Goal: Task Accomplishment & Management: Manage account settings

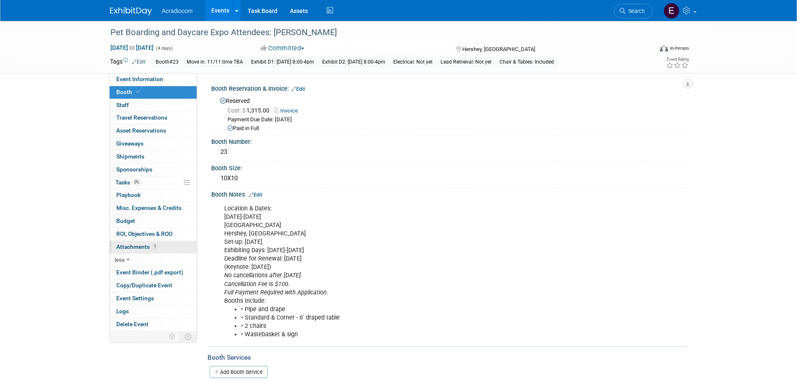
click at [160, 245] on link "1 Attachments 1" at bounding box center [153, 247] width 87 height 13
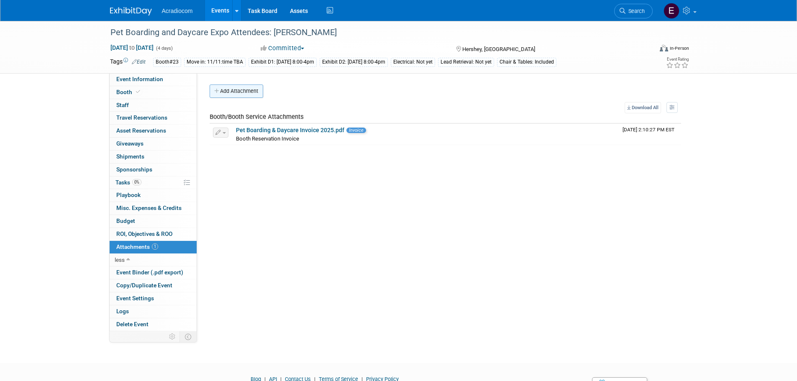
click at [241, 94] on button "Add Attachment" at bounding box center [237, 90] width 54 height 13
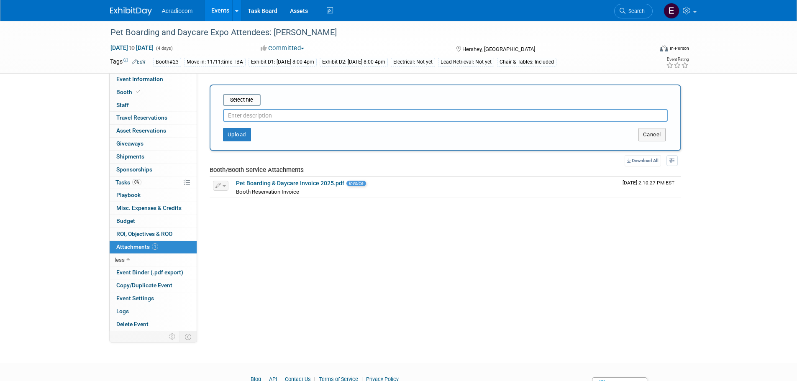
click at [274, 111] on input "text" at bounding box center [445, 115] width 445 height 13
click at [271, 121] on input "text" at bounding box center [445, 115] width 445 height 13
click at [271, 117] on input "text" at bounding box center [445, 115] width 445 height 13
click at [271, 116] on input "text" at bounding box center [445, 115] width 445 height 13
type input "Contract"
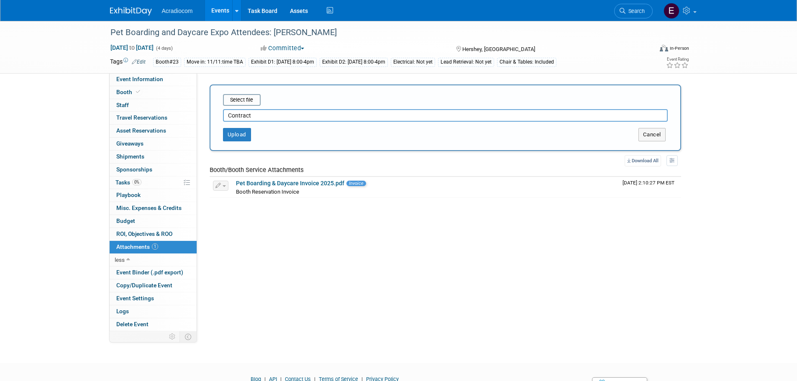
click at [251, 108] on div "Contract" at bounding box center [445, 114] width 445 height 16
click at [253, 102] on input "file" at bounding box center [210, 100] width 100 height 10
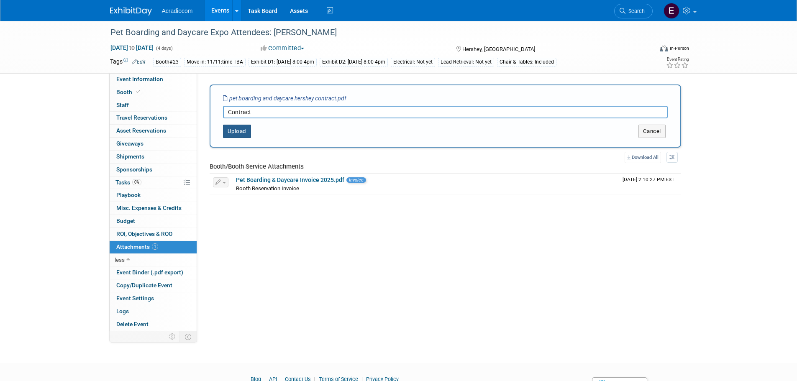
click at [246, 131] on button "Upload" at bounding box center [237, 131] width 28 height 13
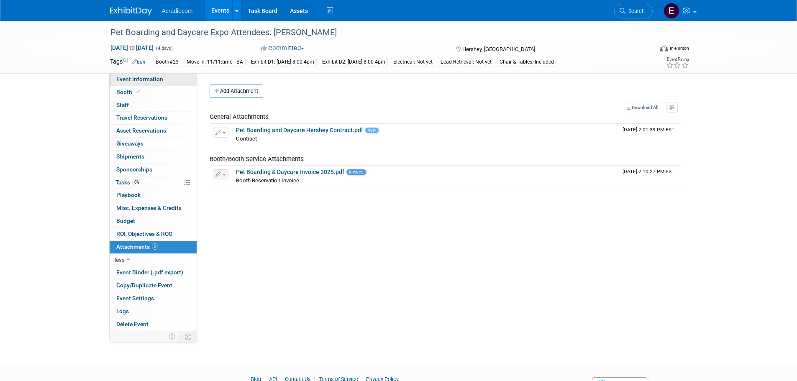
click at [156, 85] on link "Event Information" at bounding box center [153, 79] width 87 height 13
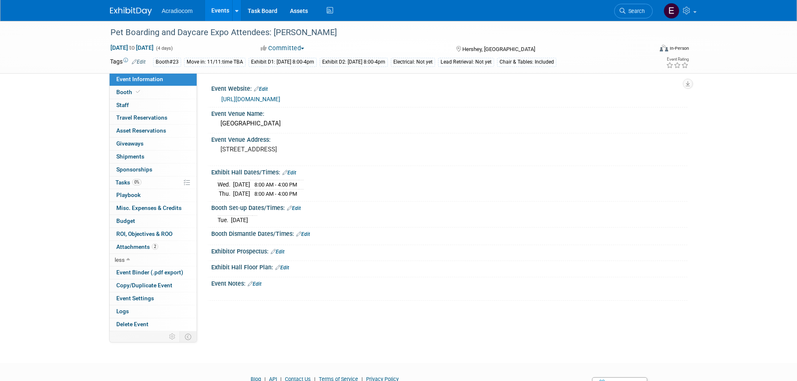
click at [201, 63] on div "Move in: 11/11:time TBA" at bounding box center [214, 62] width 61 height 9
click at [217, 63] on div "Move in: 11/11:time TBA" at bounding box center [214, 62] width 61 height 9
click at [235, 65] on div "Move in: 11/11:time TBA" at bounding box center [214, 62] width 61 height 9
click at [299, 209] on link "Edit" at bounding box center [294, 208] width 14 height 6
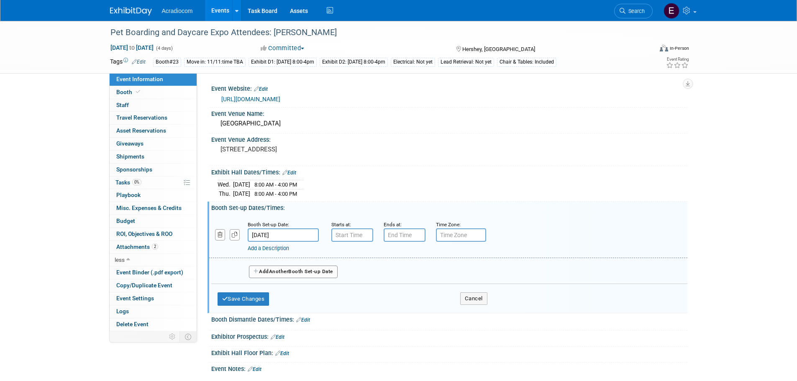
click at [343, 235] on input "text" at bounding box center [352, 234] width 42 height 13
click at [343, 271] on span "07" at bounding box center [351, 273] width 16 height 15
click at [376, 259] on td "01" at bounding box center [373, 256] width 27 height 23
type input "1:00 AM"
type input "7:00 PM"
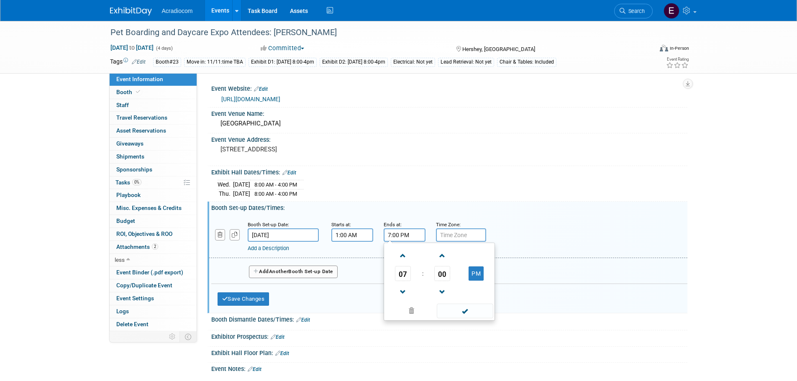
click at [417, 234] on input "7:00 PM" at bounding box center [405, 234] width 42 height 13
click at [443, 312] on span at bounding box center [465, 311] width 56 height 15
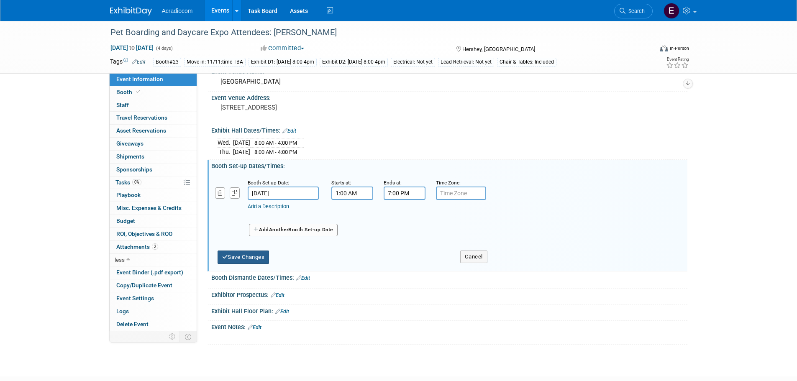
click at [251, 260] on button "Save Changes" at bounding box center [243, 257] width 52 height 13
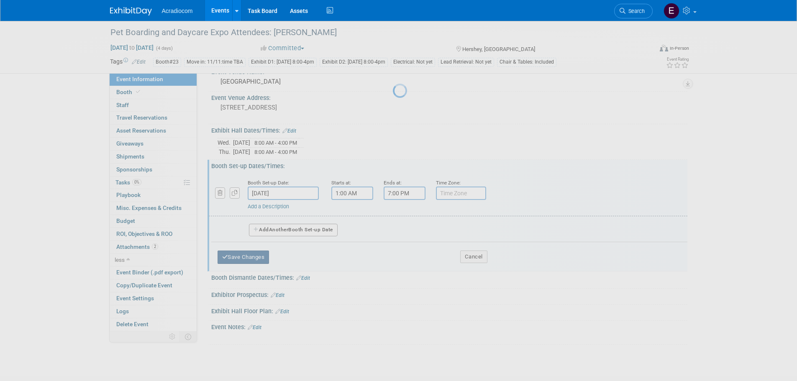
scroll to position [41, 0]
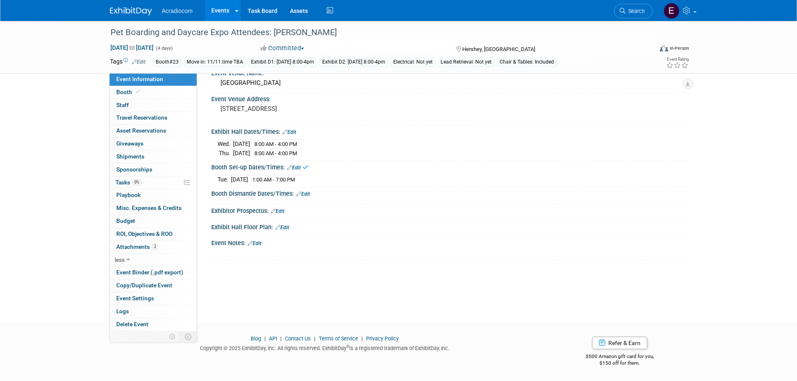
click at [220, 63] on div "Move in: 11/11:time TBA" at bounding box center [214, 62] width 61 height 9
click at [211, 65] on div "Move in: 11/11:time TBA" at bounding box center [214, 62] width 61 height 9
click at [141, 61] on link "Edit" at bounding box center [139, 62] width 14 height 6
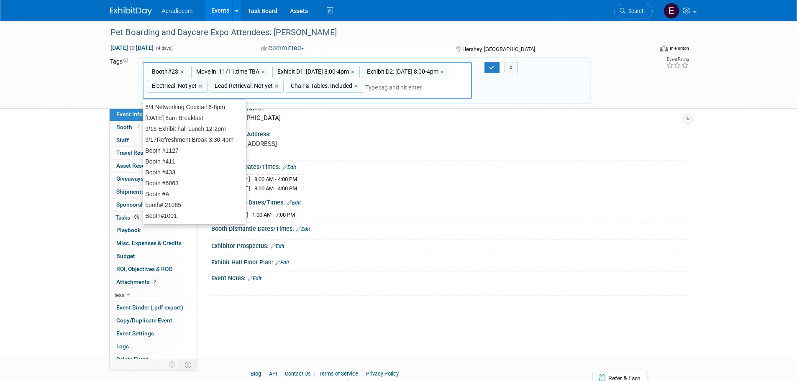
click at [228, 70] on span "Move in: 11/11:time TBA" at bounding box center [226, 71] width 65 height 8
type input "Move in: 11/11:time TBA"
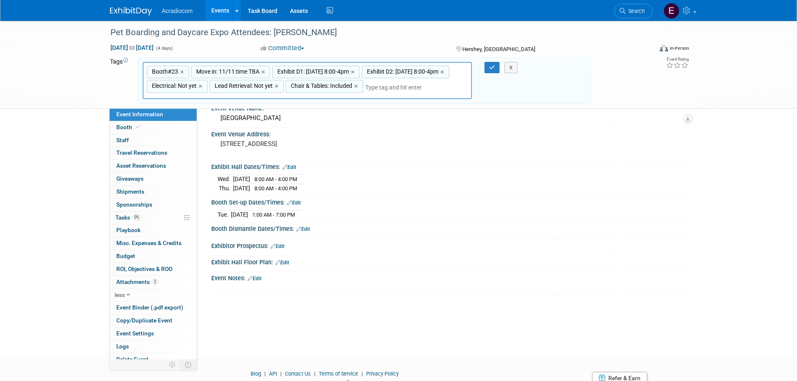
click at [228, 70] on span "Move in: 11/11:time TBA" at bounding box center [226, 71] width 65 height 8
type input "Move in: 11/11:time TBA"
type input "Booth#23, Move in: 11/11:time TBA, Exhibit D1: 11/12 Wed 8:00-4pm, Exhibit D2: …"
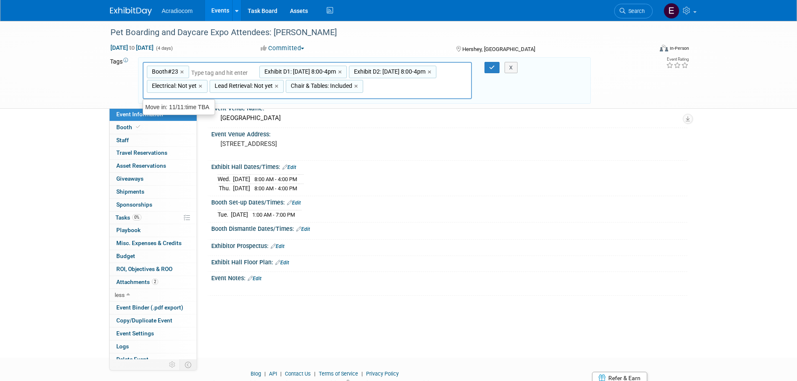
click at [232, 68] on div "Booth#23, Move in: 11/11:time TBA, Exhibit D1: 11/12 Wed 8:00-4pm, Exhibit D2: …" at bounding box center [308, 81] width 330 height 38
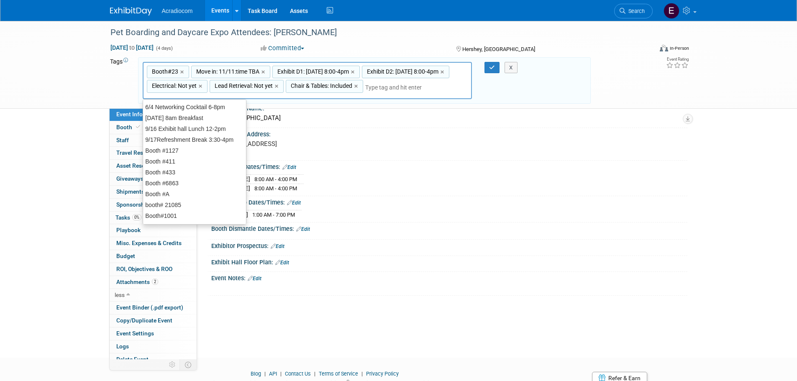
click at [242, 72] on span "Move in: 11/11:time TBA" at bounding box center [226, 71] width 65 height 8
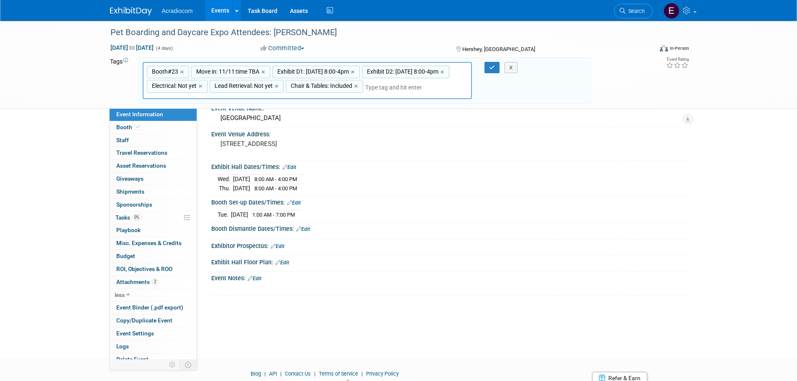
click at [242, 72] on span "Move in: 11/11:time TBA" at bounding box center [226, 71] width 65 height 8
type input "Move in: 11/11:time TBA"
type input "Move in: [DATE] 1-7pm"
type input "Booth#23, Move in: 11/11 Tue 1-7pm, Exhibit D1: 11/12 Wed 8:00-4pm, Exhibit D2:…"
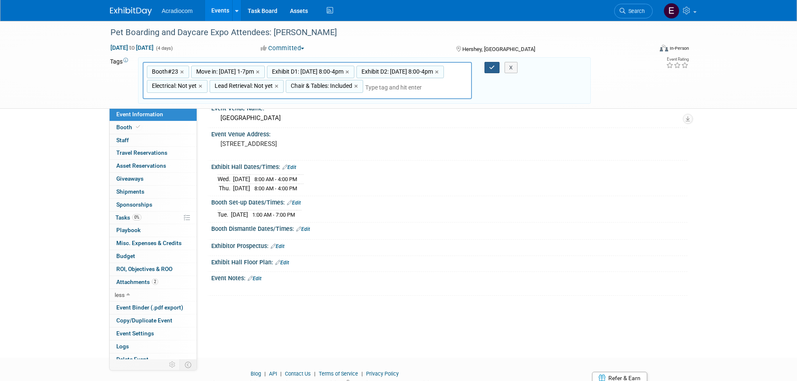
click at [495, 69] on button "button" at bounding box center [491, 68] width 15 height 12
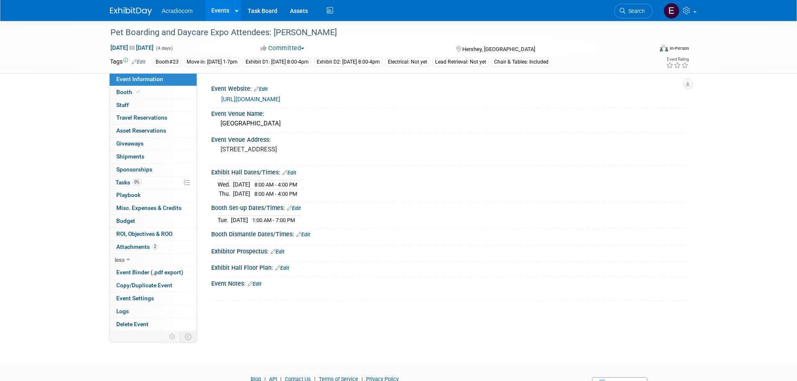
click at [281, 220] on span "1:00 AM - 7:00 PM" at bounding box center [273, 220] width 43 height 6
click at [299, 208] on link "Edit" at bounding box center [294, 208] width 14 height 6
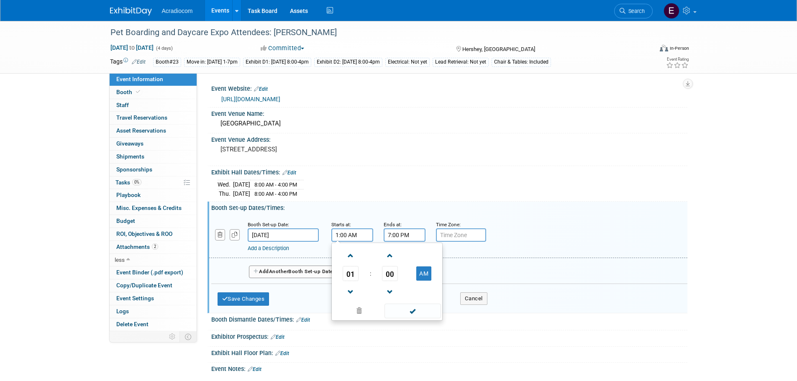
click at [354, 234] on input "1:00 AM" at bounding box center [352, 234] width 42 height 13
click at [423, 270] on button "AM" at bounding box center [423, 273] width 15 height 14
type input "1:00 PM"
click at [406, 312] on span at bounding box center [412, 311] width 56 height 15
click at [257, 299] on button "Save Changes" at bounding box center [243, 298] width 52 height 13
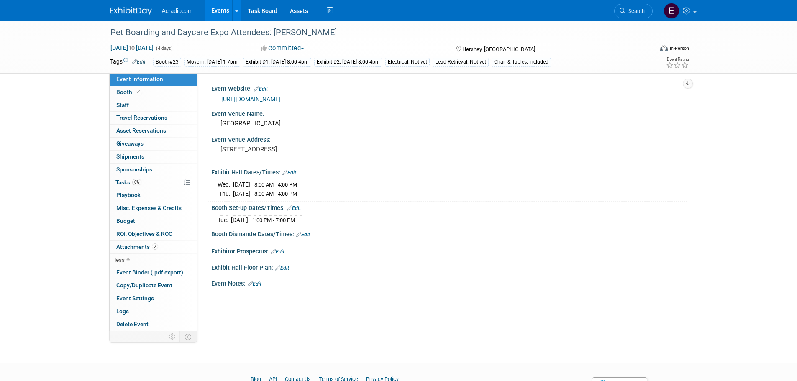
click at [142, 8] on img at bounding box center [131, 11] width 42 height 8
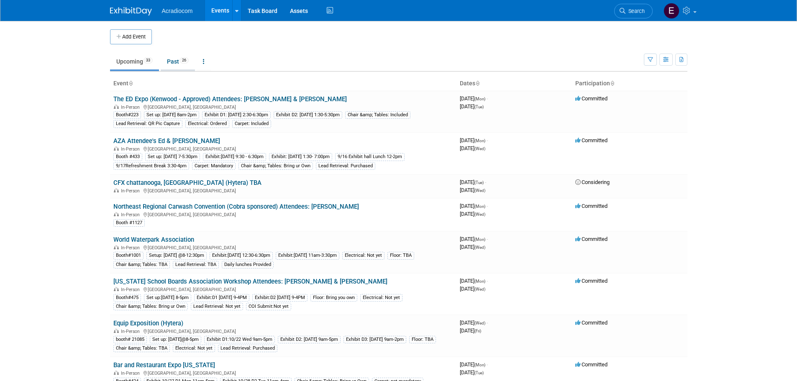
click at [168, 60] on link "Past 26" at bounding box center [178, 62] width 34 height 16
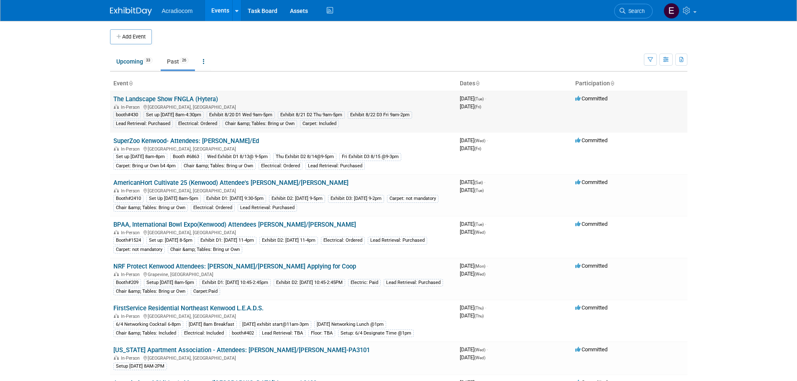
click at [169, 97] on link "The Landscape Show FNGLA (Hytera)" at bounding box center [165, 99] width 105 height 8
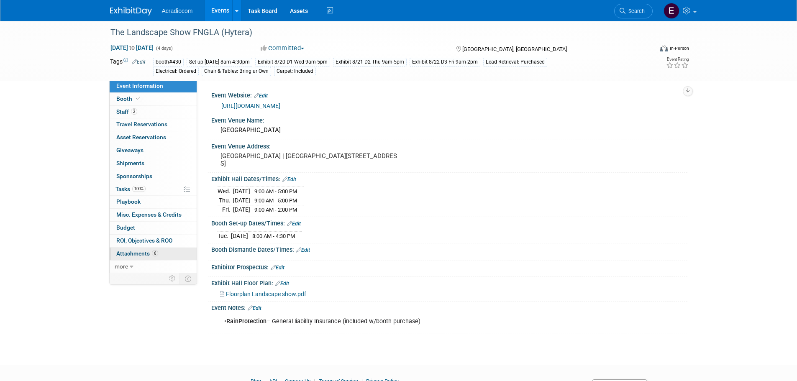
click at [130, 249] on link "6 Attachments 6" at bounding box center [153, 254] width 87 height 13
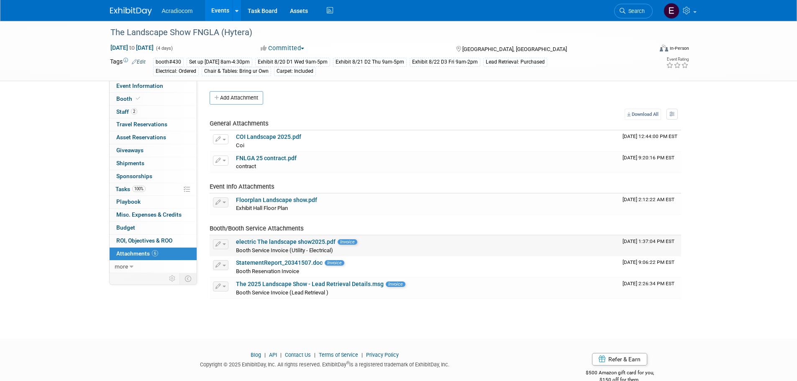
click at [267, 243] on link "electric The landscape show2025.pdf" at bounding box center [286, 241] width 100 height 7
click at [238, 103] on button "Add Attachment" at bounding box center [237, 97] width 54 height 13
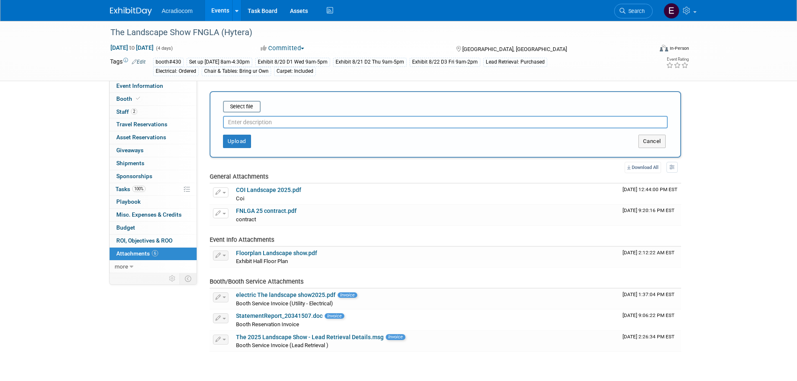
click at [263, 122] on input "text" at bounding box center [445, 122] width 445 height 13
type input "final invoice Electric"
click at [251, 106] on input "file" at bounding box center [210, 107] width 100 height 10
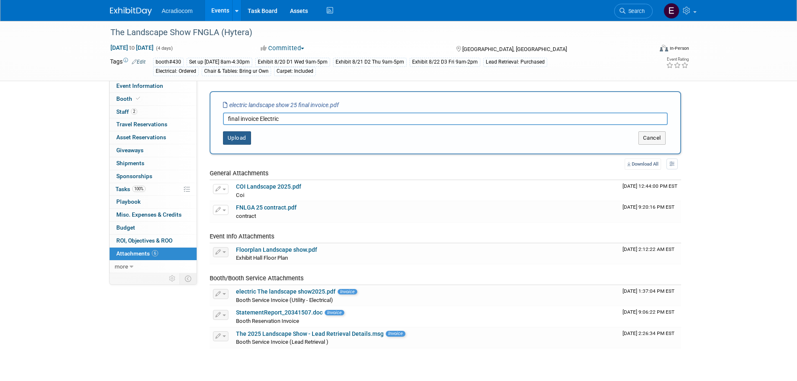
click at [239, 137] on button "Upload" at bounding box center [237, 137] width 28 height 13
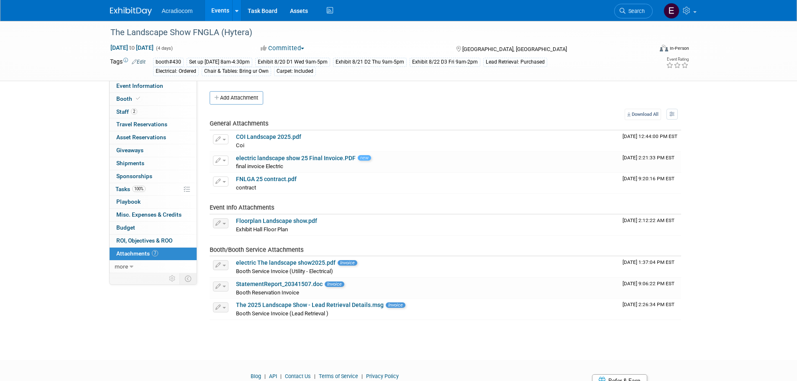
click at [137, 14] on img at bounding box center [131, 11] width 42 height 8
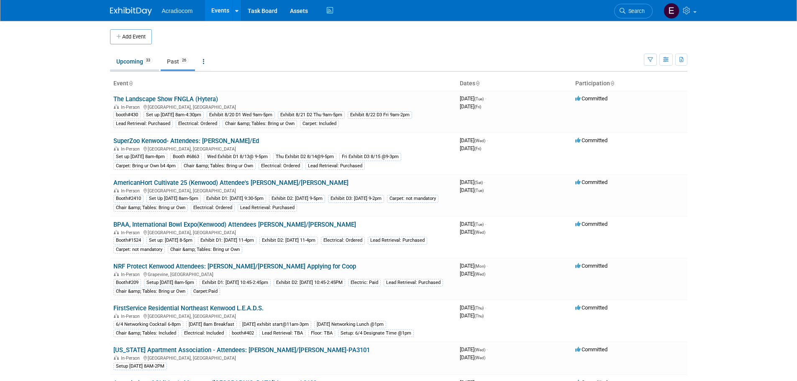
click at [128, 58] on link "Upcoming 33" at bounding box center [134, 62] width 49 height 16
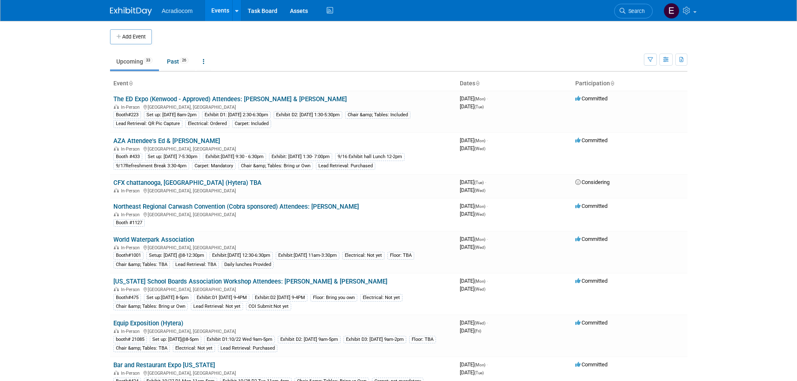
click at [141, 61] on link "Upcoming 33" at bounding box center [134, 62] width 49 height 16
click at [160, 138] on link "AZA Attendee's Ed & [PERSON_NAME]" at bounding box center [166, 141] width 107 height 8
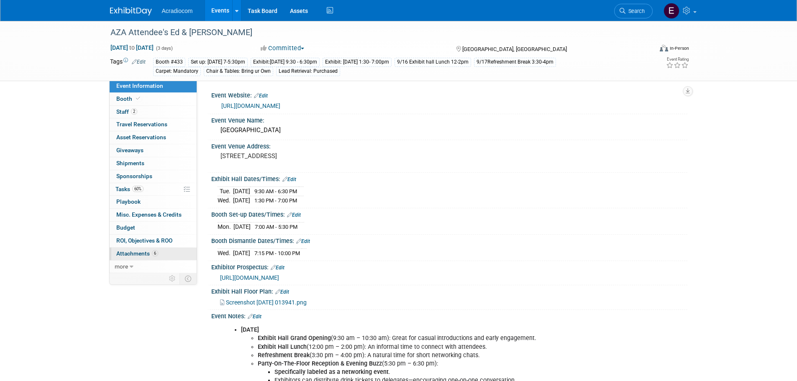
click at [151, 252] on span "Attachments 6" at bounding box center [137, 253] width 42 height 7
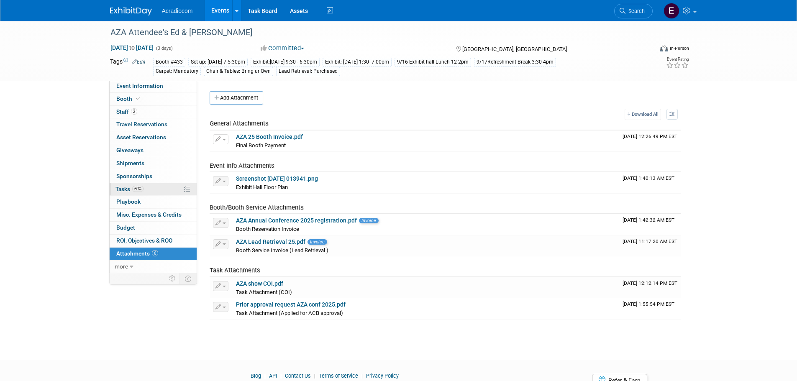
click at [142, 191] on span "60%" at bounding box center [137, 189] width 11 height 6
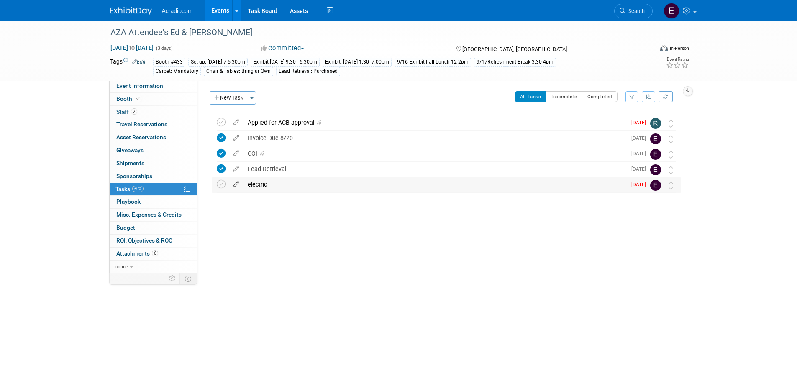
click at [236, 181] on icon at bounding box center [236, 182] width 15 height 10
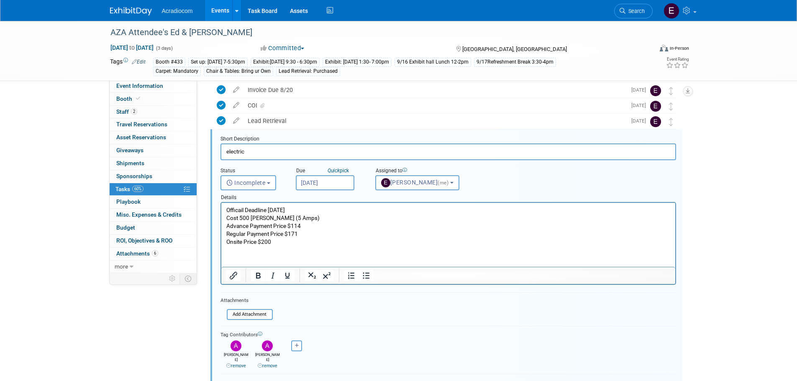
scroll to position [119, 0]
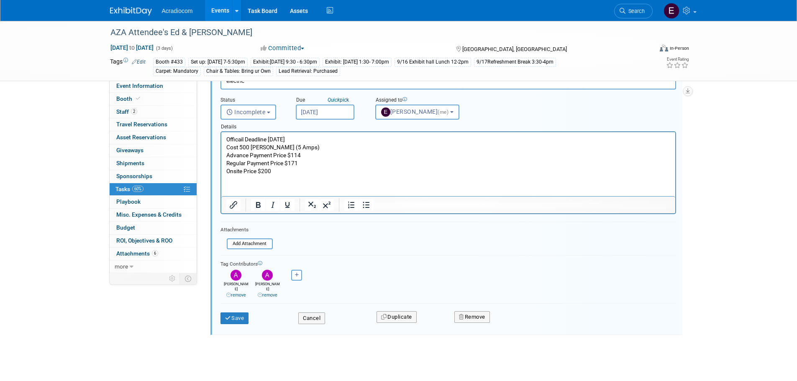
click at [332, 107] on input "Aug 25, 2025" at bounding box center [325, 112] width 59 height 15
click at [341, 220] on span "26" at bounding box center [341, 221] width 16 height 16
type input "Aug 26, 2025"
click at [243, 316] on button "Save" at bounding box center [234, 318] width 28 height 12
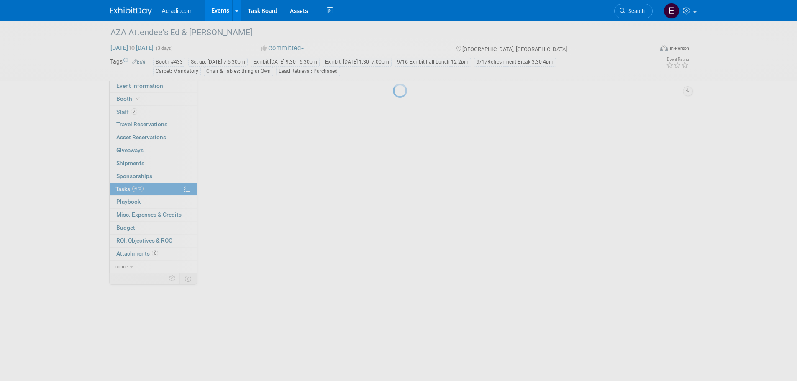
scroll to position [0, 0]
